Goal: Information Seeking & Learning: Learn about a topic

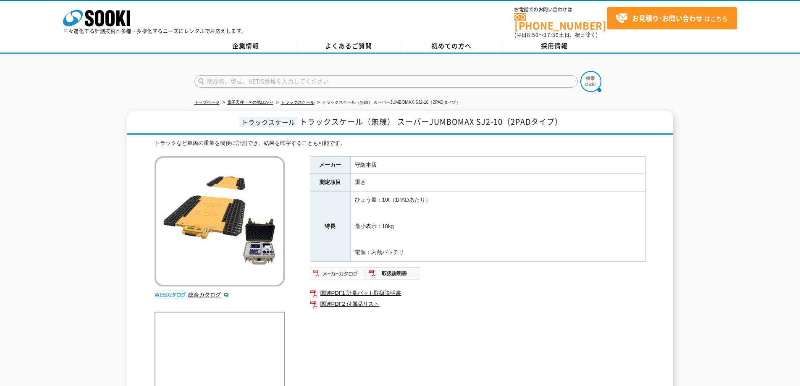
click at [341, 267] on img at bounding box center [337, 273] width 55 height 13
